Goal: Information Seeking & Learning: Check status

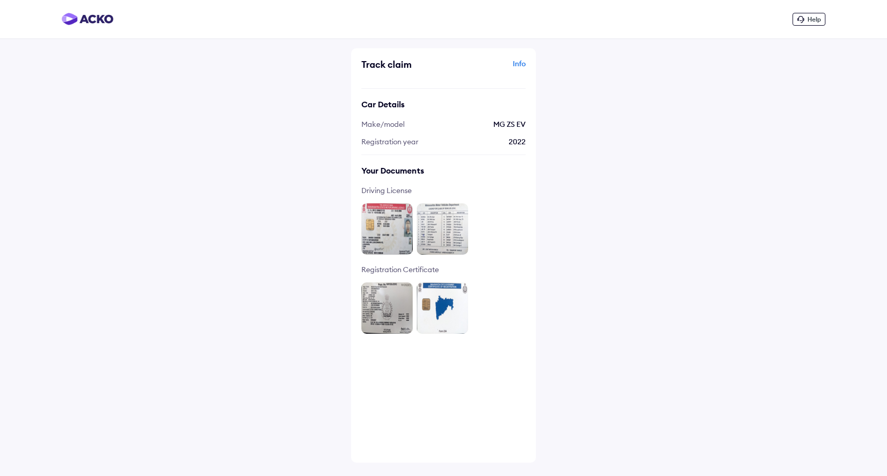
click at [519, 66] on div "Info" at bounding box center [486, 69] width 80 height 20
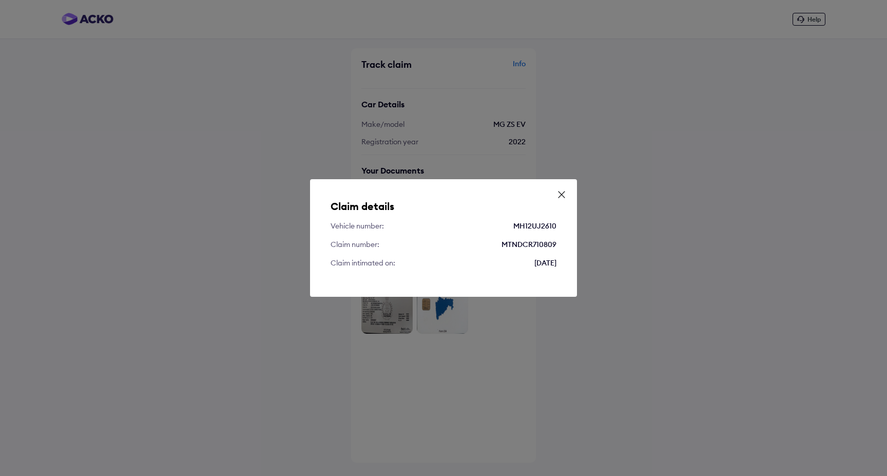
click at [564, 194] on icon at bounding box center [561, 194] width 10 height 10
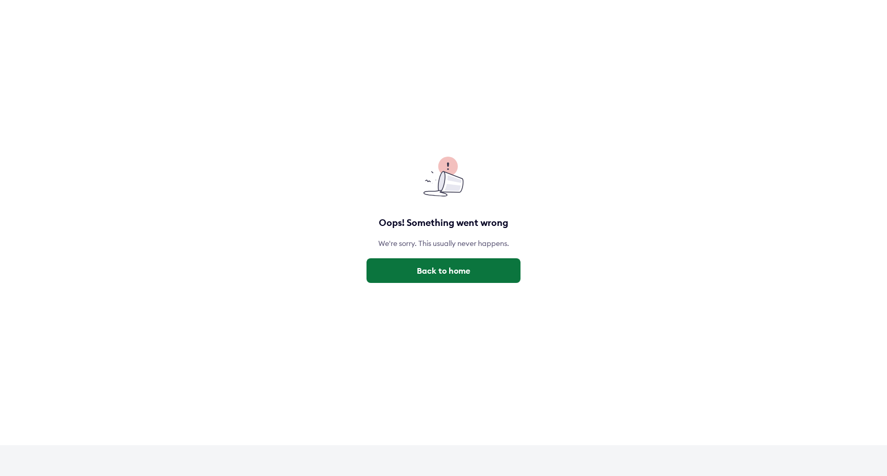
click at [404, 261] on button "Back to home" at bounding box center [443, 270] width 154 height 25
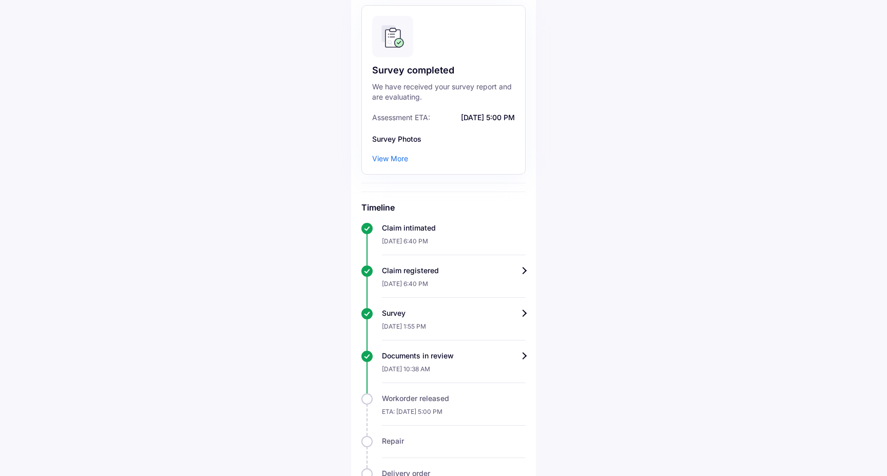
scroll to position [89, 0]
click at [404, 161] on div "View More" at bounding box center [390, 159] width 36 height 10
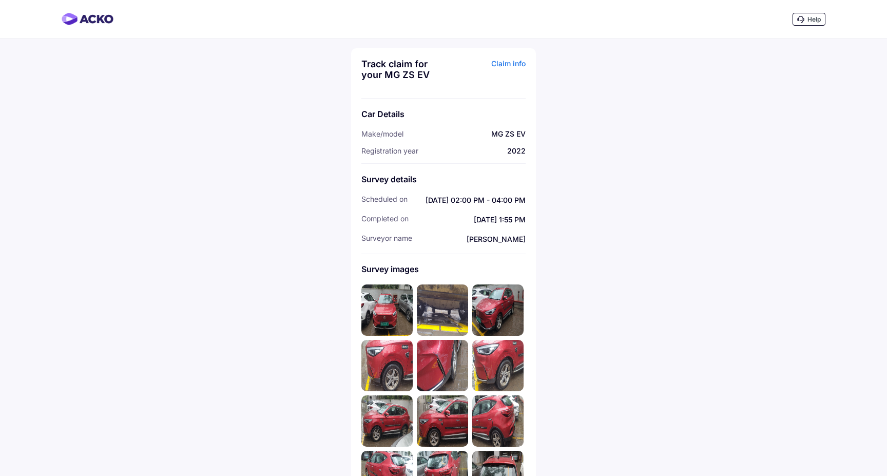
scroll to position [8, 0]
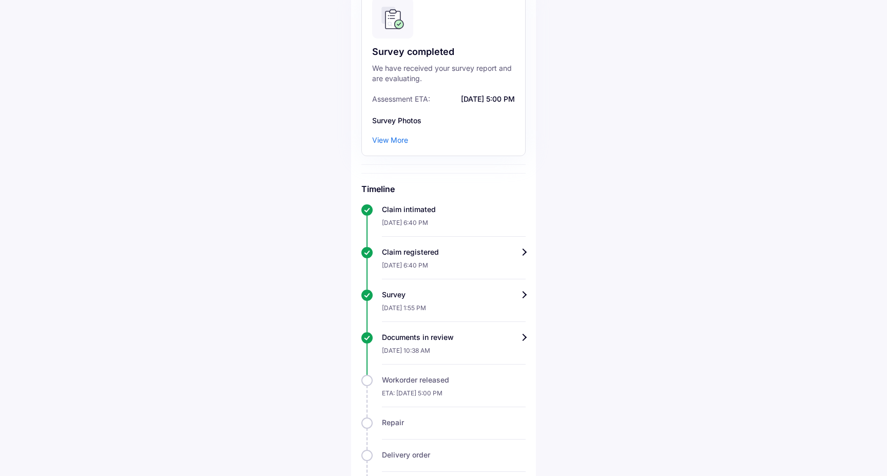
scroll to position [222, 0]
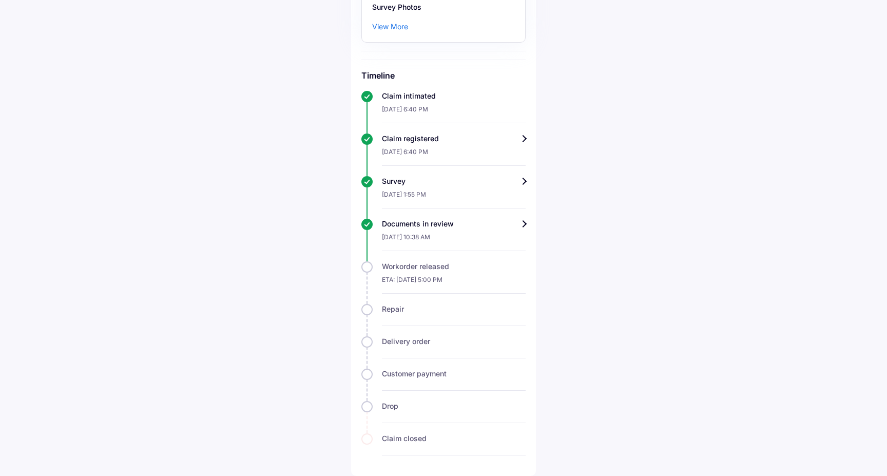
click at [505, 232] on div "[DATE] 10:38 AM" at bounding box center [454, 240] width 144 height 22
click at [523, 224] on div "Documents in review" at bounding box center [454, 224] width 144 height 10
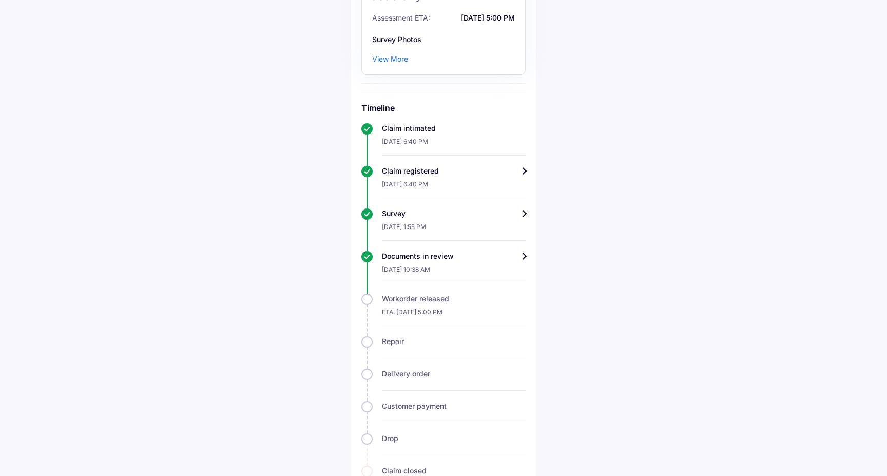
scroll to position [192, 0]
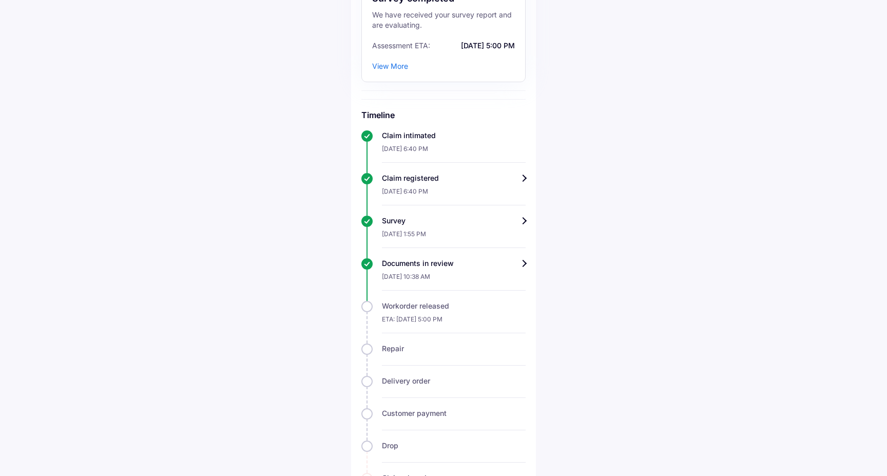
scroll to position [162, 0]
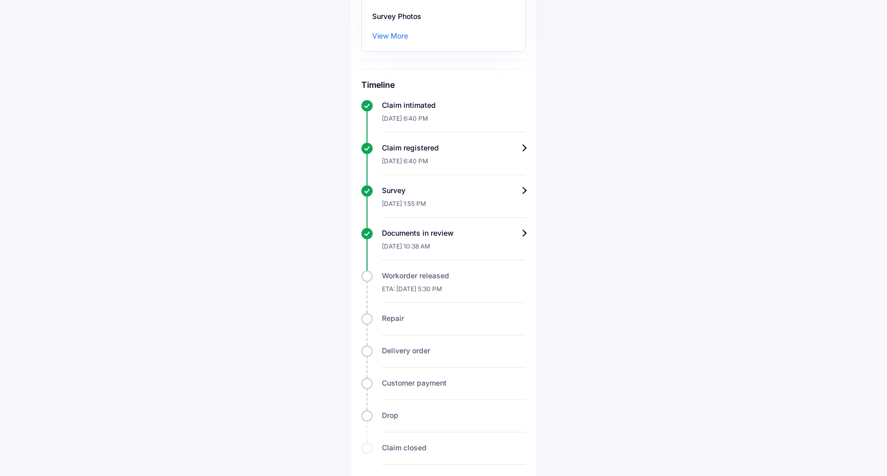
scroll to position [222, 0]
